Goal: Task Accomplishment & Management: Manage account settings

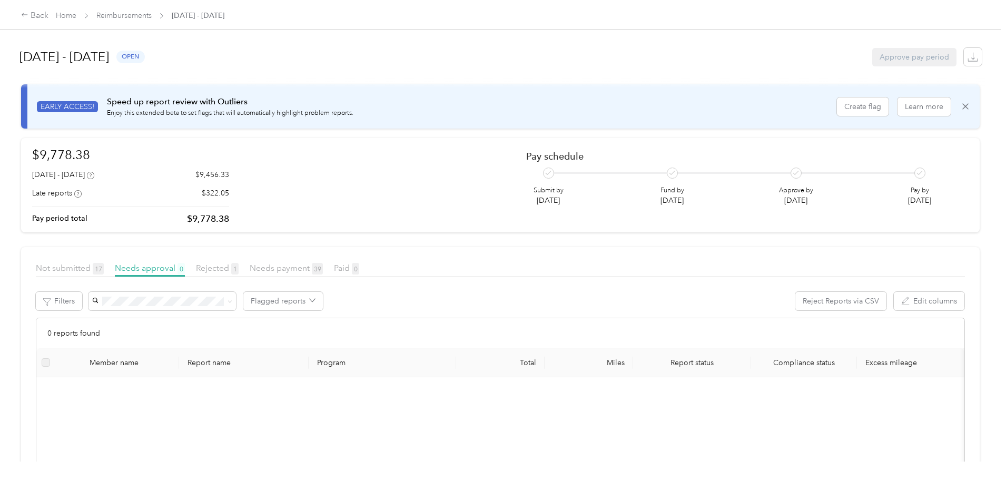
scroll to position [21, 0]
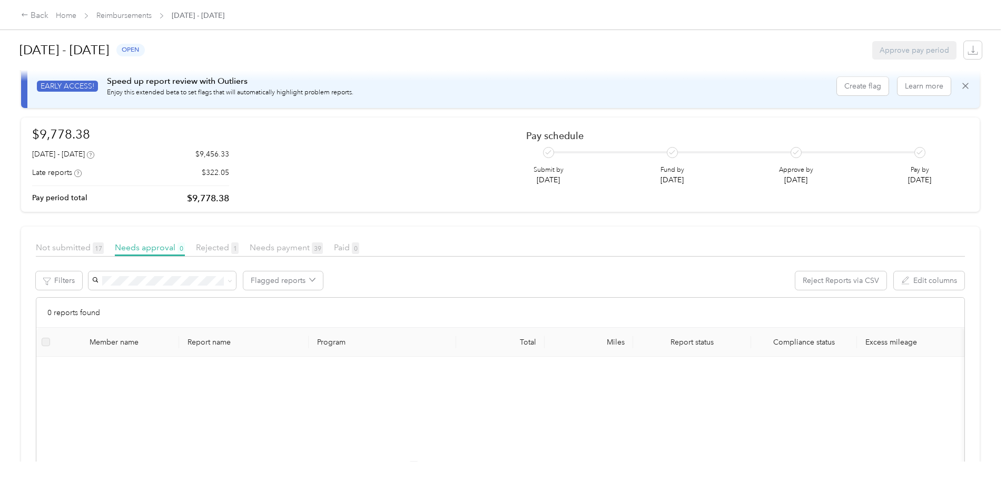
click at [281, 239] on article "Not submitted 17 Needs approval 0 Rejected 1 Needs payment 39 Paid 0 Filters Fl…" at bounding box center [500, 432] width 958 height 413
click at [278, 247] on div "Not submitted 17 Needs approval 0 Rejected 1 Needs payment 39 Paid 0" at bounding box center [500, 248] width 929 height 15
click at [239, 249] on span "Rejected 1" at bounding box center [217, 247] width 43 height 10
click at [185, 251] on span "Needs approval 0" at bounding box center [150, 247] width 70 height 10
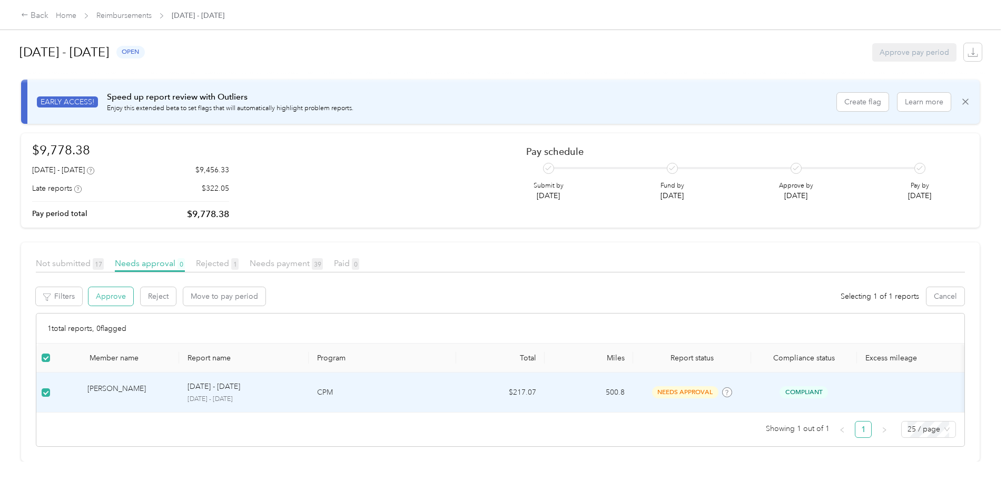
click at [133, 287] on button "Approve" at bounding box center [110, 296] width 45 height 18
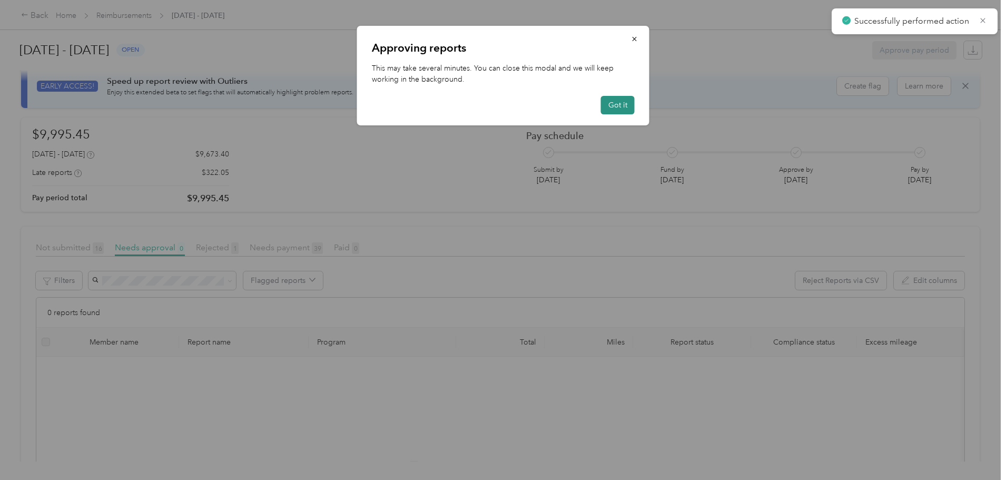
click at [611, 102] on button "Got it" at bounding box center [618, 105] width 34 height 18
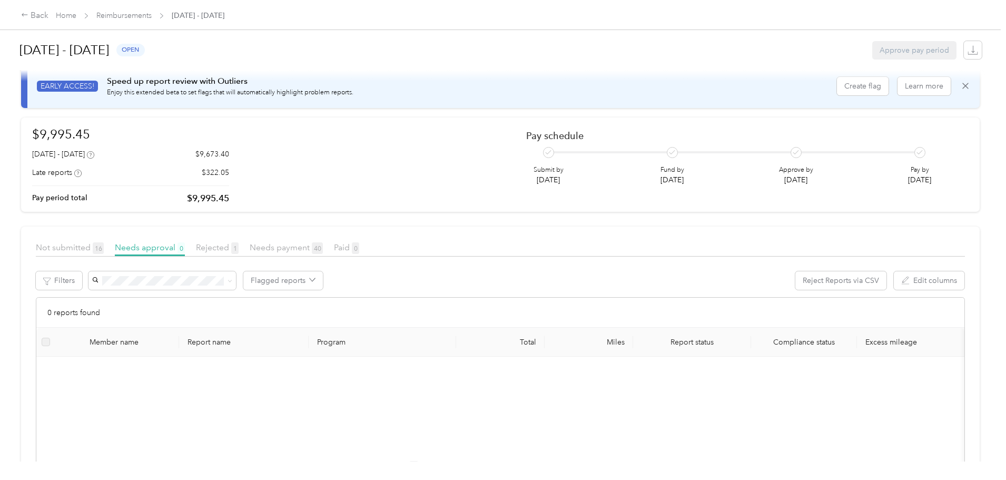
drag, startPoint x: 280, startPoint y: 247, endPoint x: 268, endPoint y: 248, distance: 11.6
click at [239, 247] on span "Rejected 1" at bounding box center [217, 247] width 43 height 10
click at [185, 249] on span "Needs approval 0" at bounding box center [150, 247] width 70 height 10
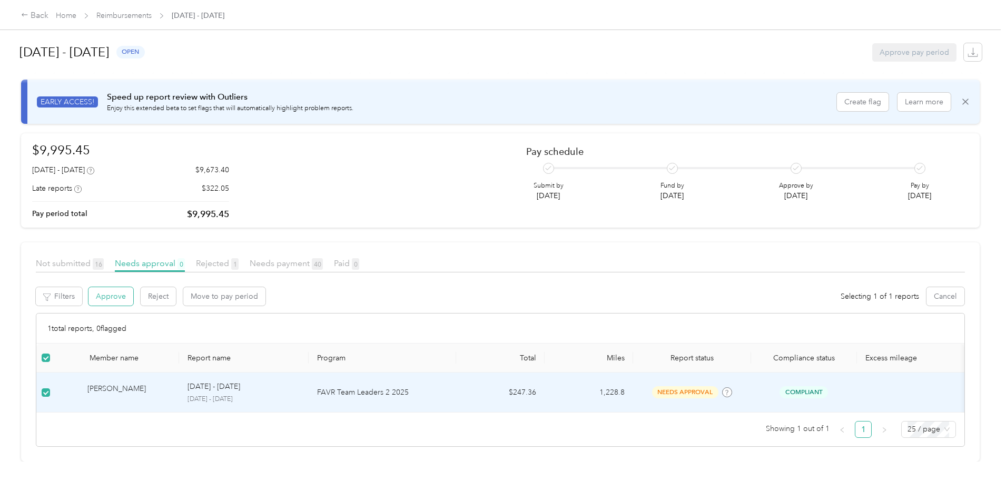
click at [133, 287] on button "Approve" at bounding box center [110, 296] width 45 height 18
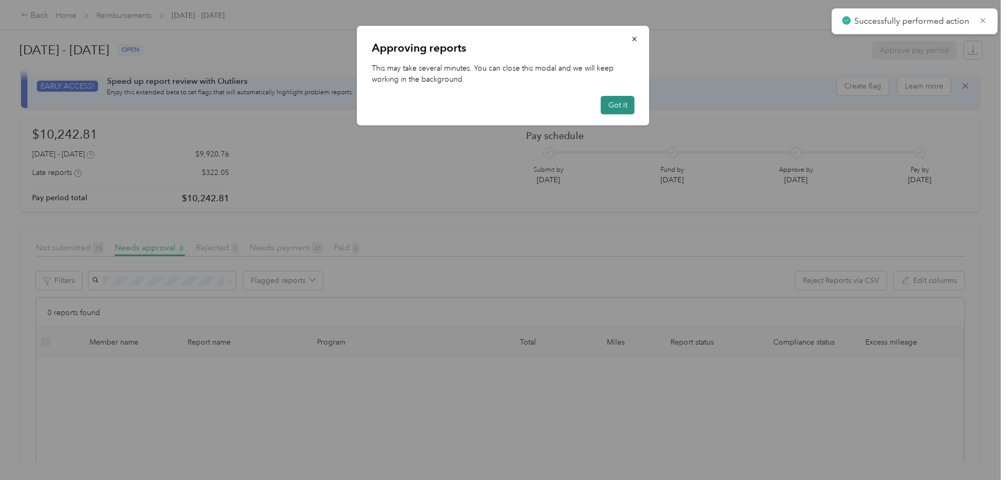
click at [620, 102] on button "Got it" at bounding box center [618, 105] width 34 height 18
